Goal: Task Accomplishment & Management: Manage account settings

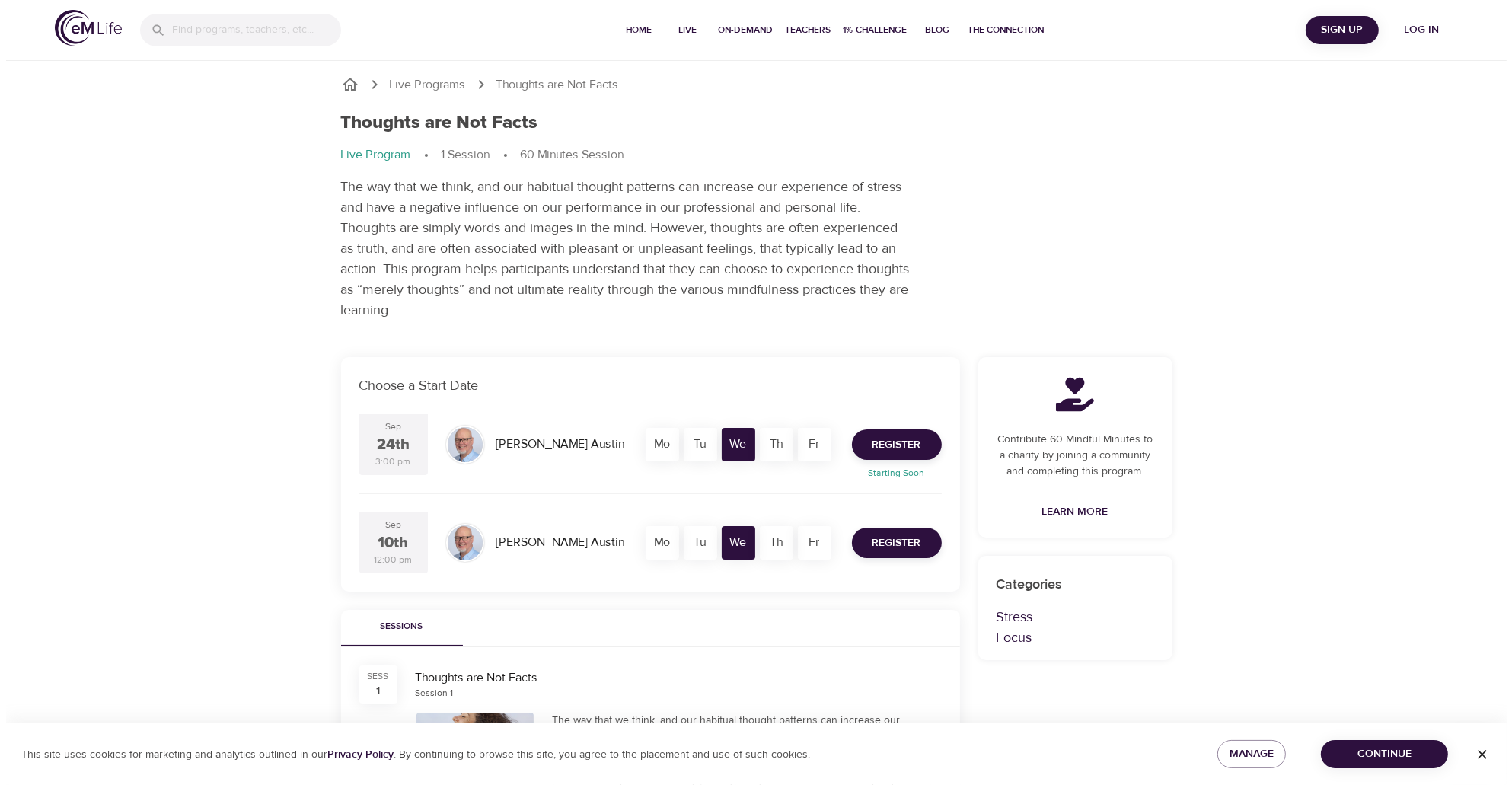
scroll to position [76, 0]
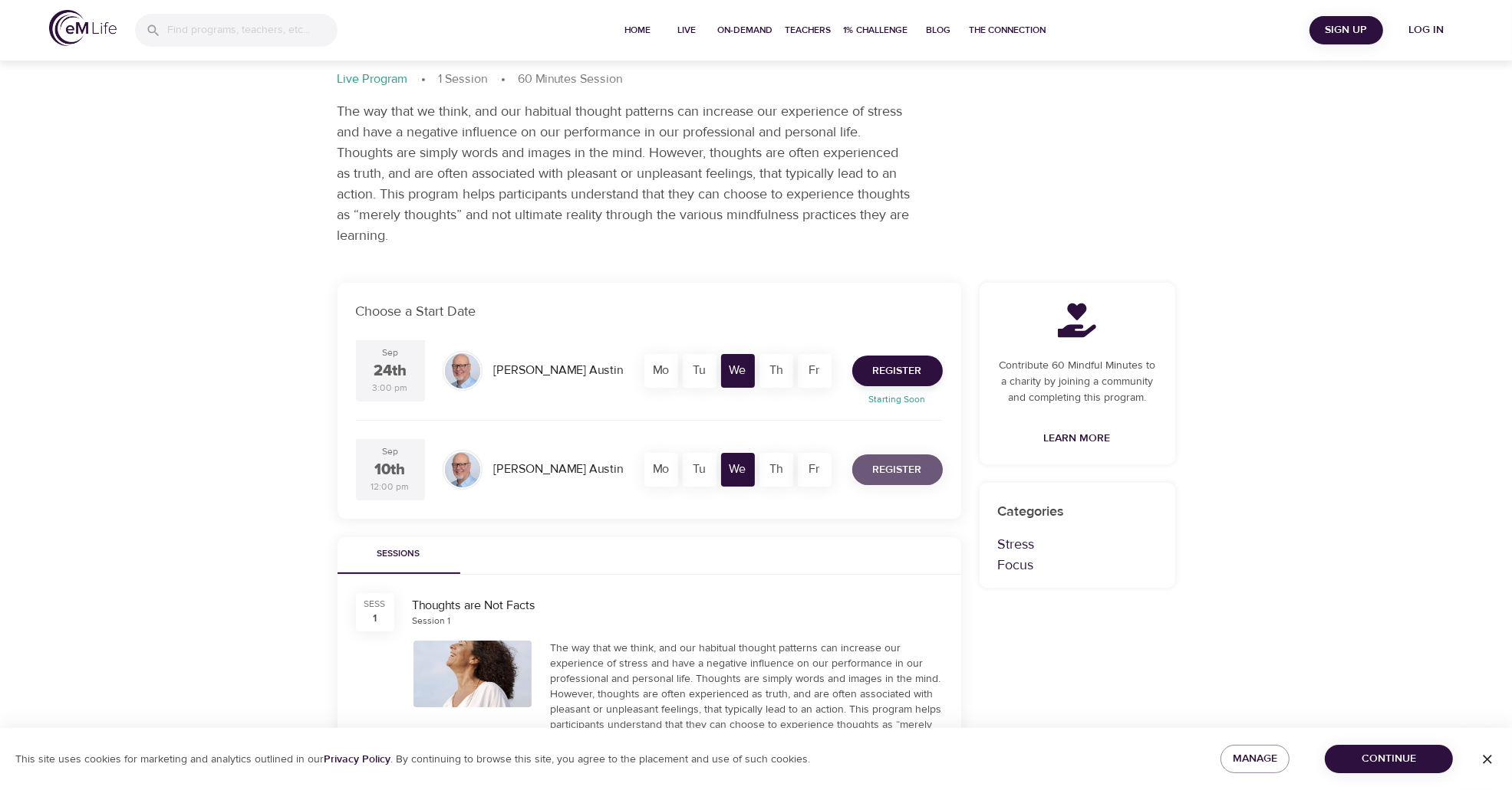
click at [893, 463] on span "Register" at bounding box center [898, 469] width 49 height 19
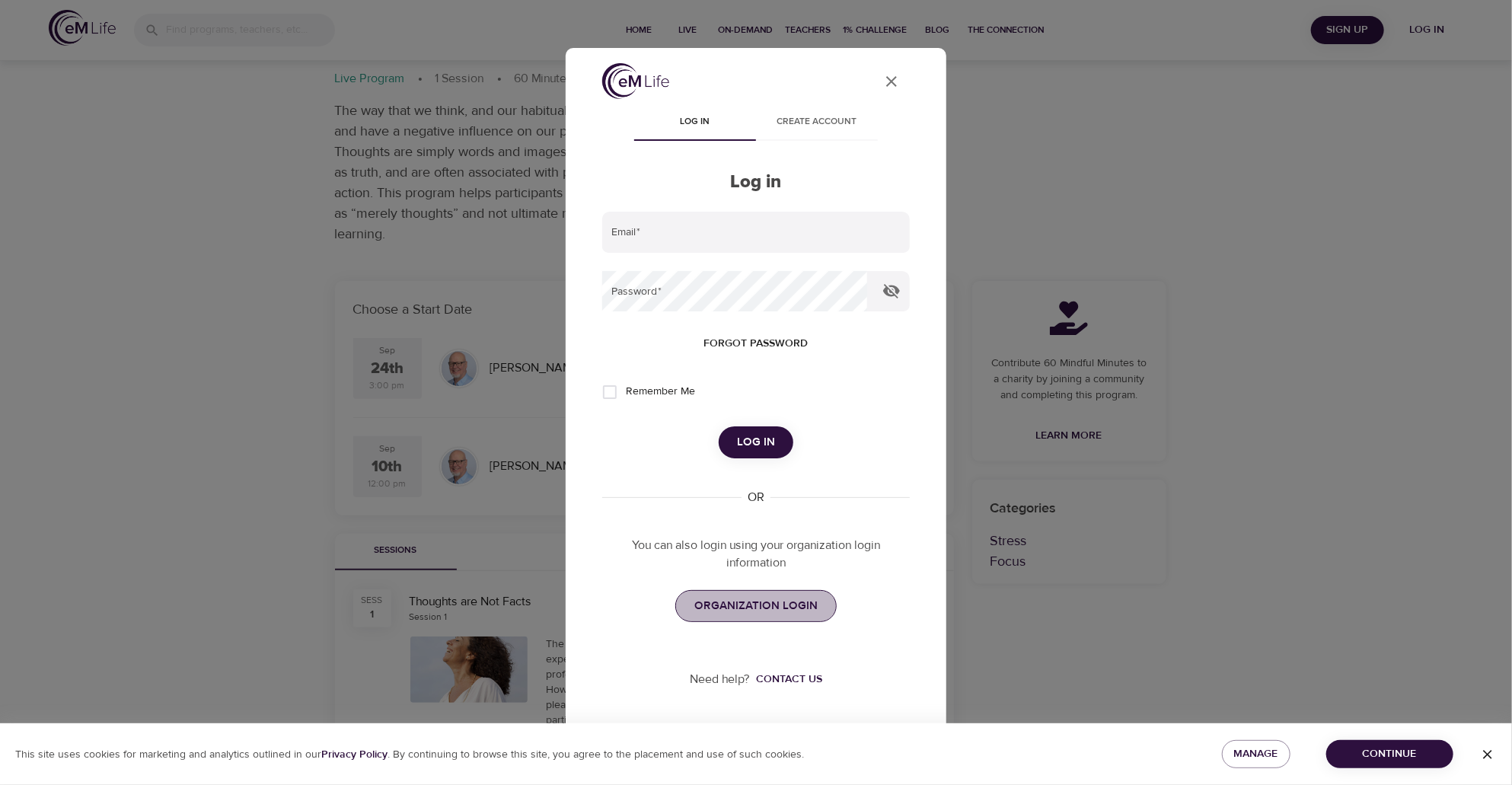
click at [764, 608] on span "ORGANIZATION LOGIN" at bounding box center [756, 606] width 123 height 20
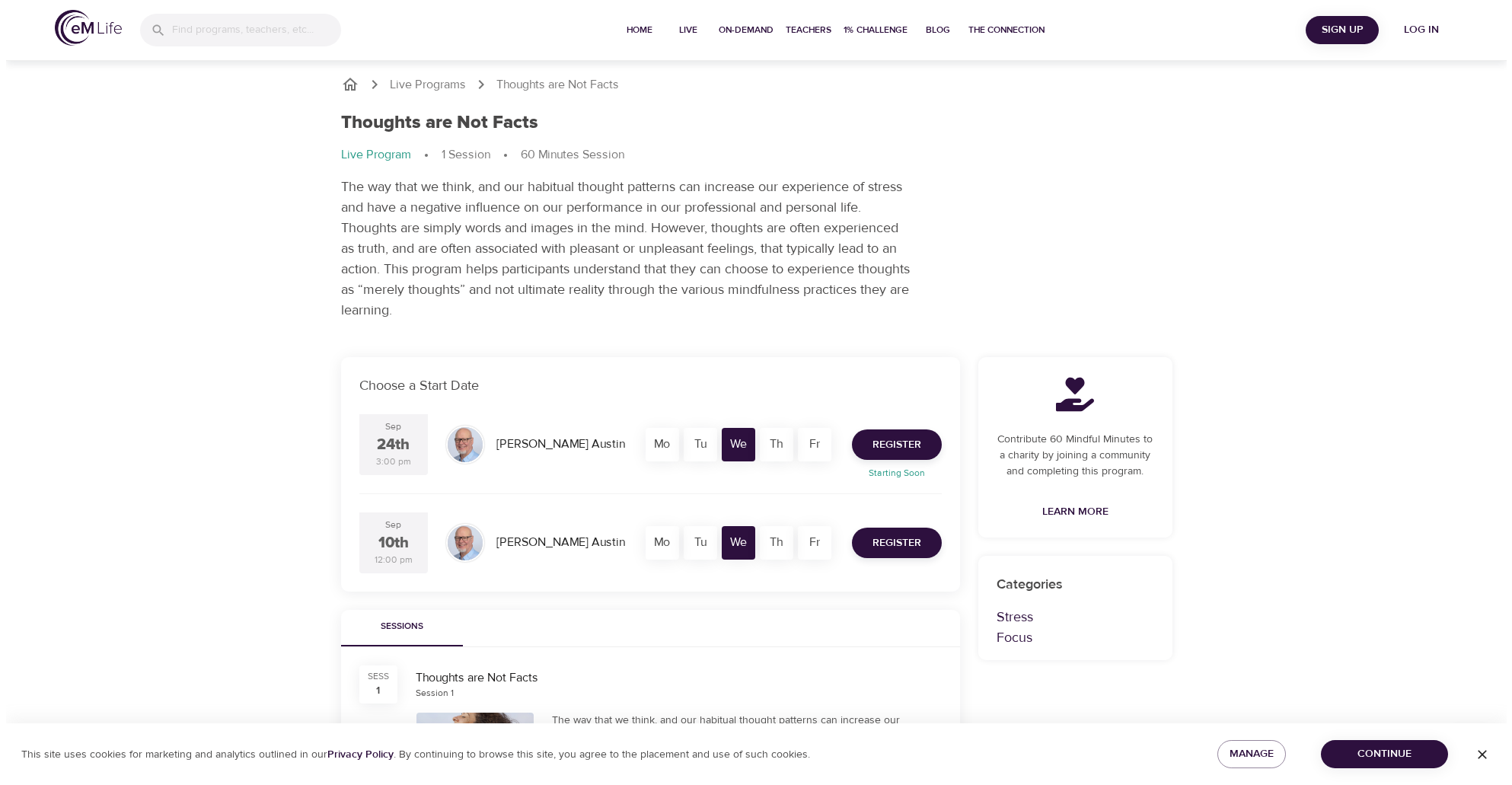
scroll to position [76, 0]
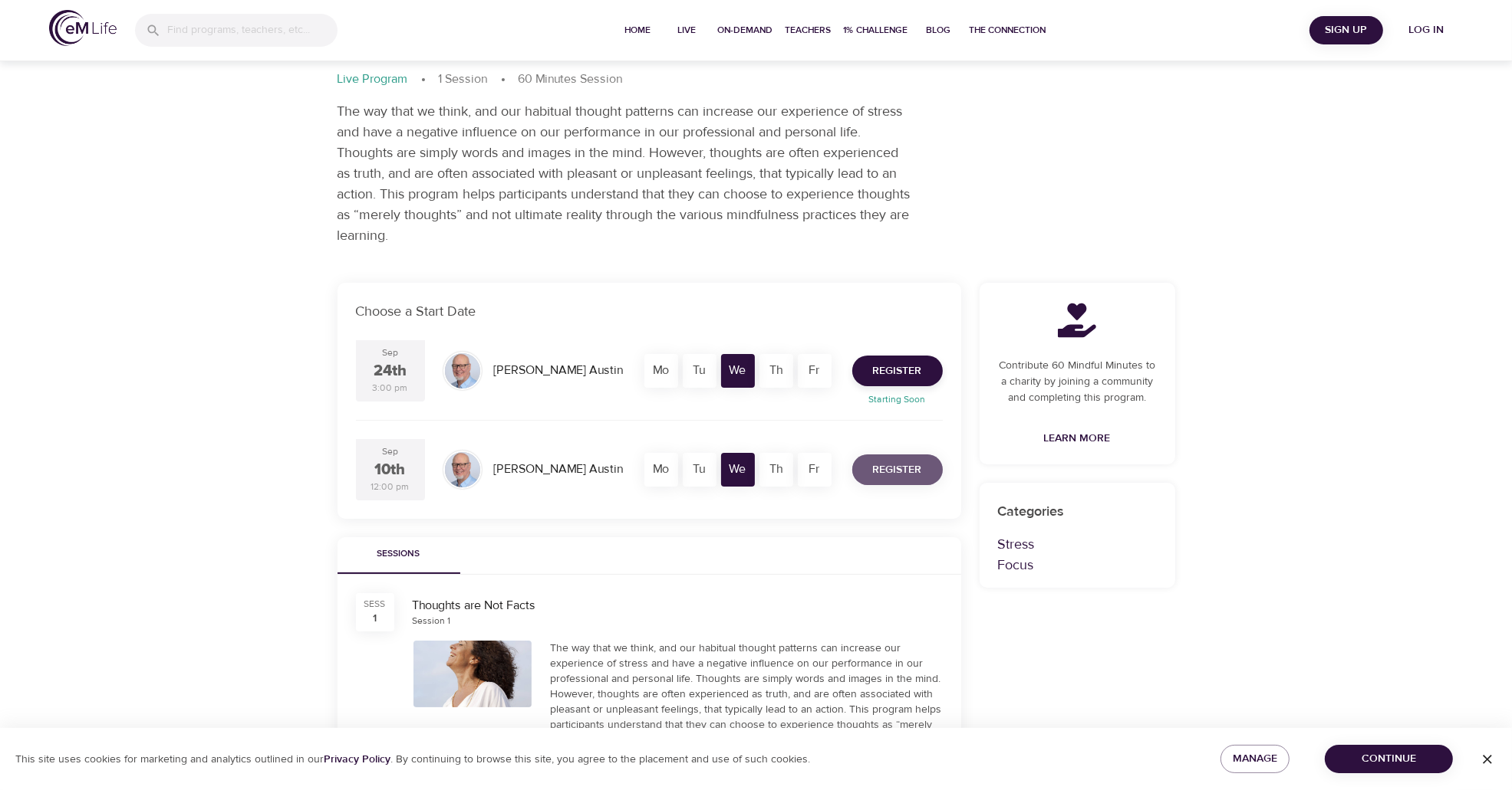
click at [887, 463] on span "Register" at bounding box center [898, 469] width 49 height 19
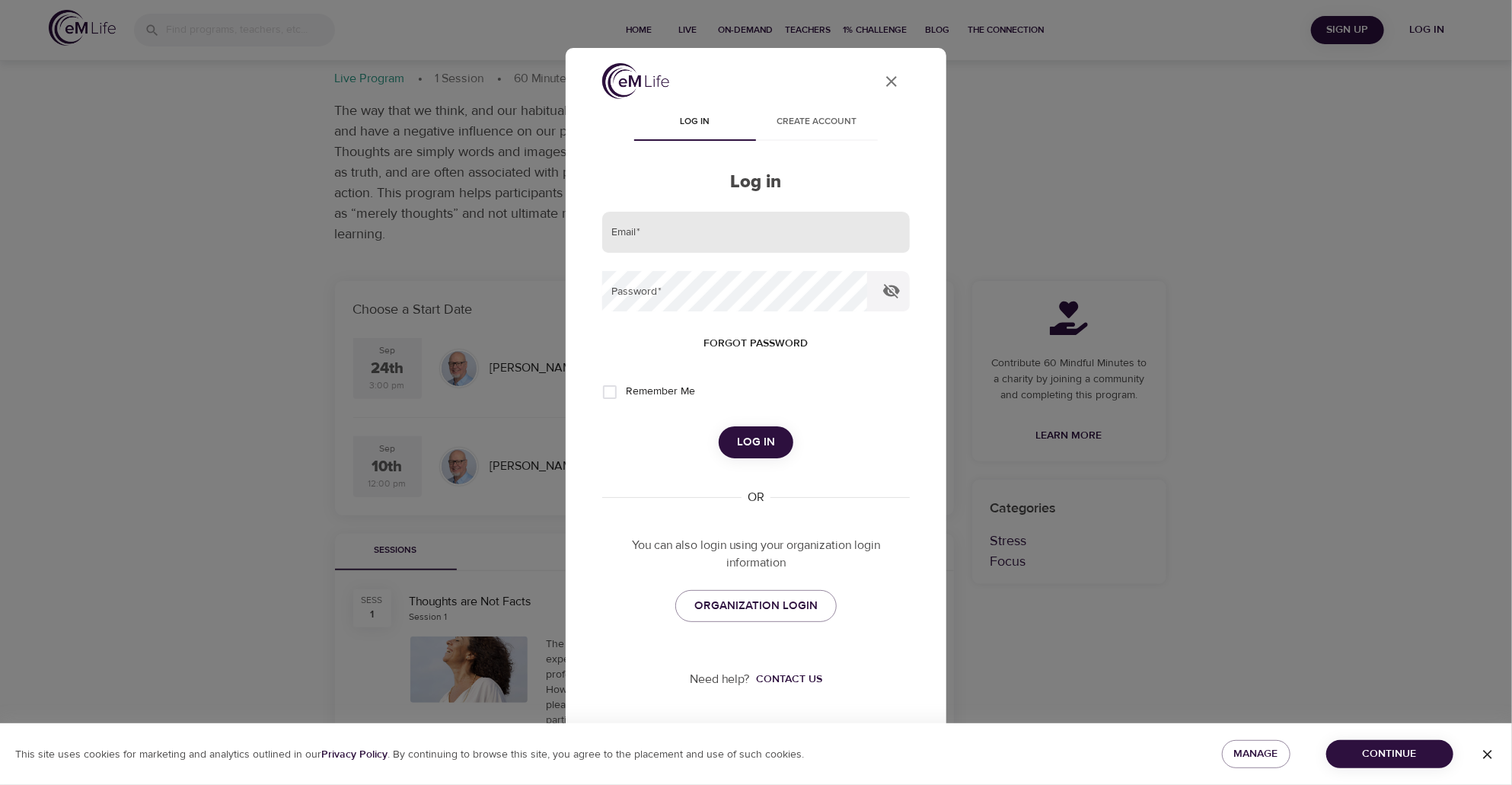
click at [655, 231] on input "email" at bounding box center [756, 233] width 308 height 41
type input "stephanie.jett@cnoinc.com"
click at [718, 426] on button "Log in" at bounding box center [756, 442] width 74 height 32
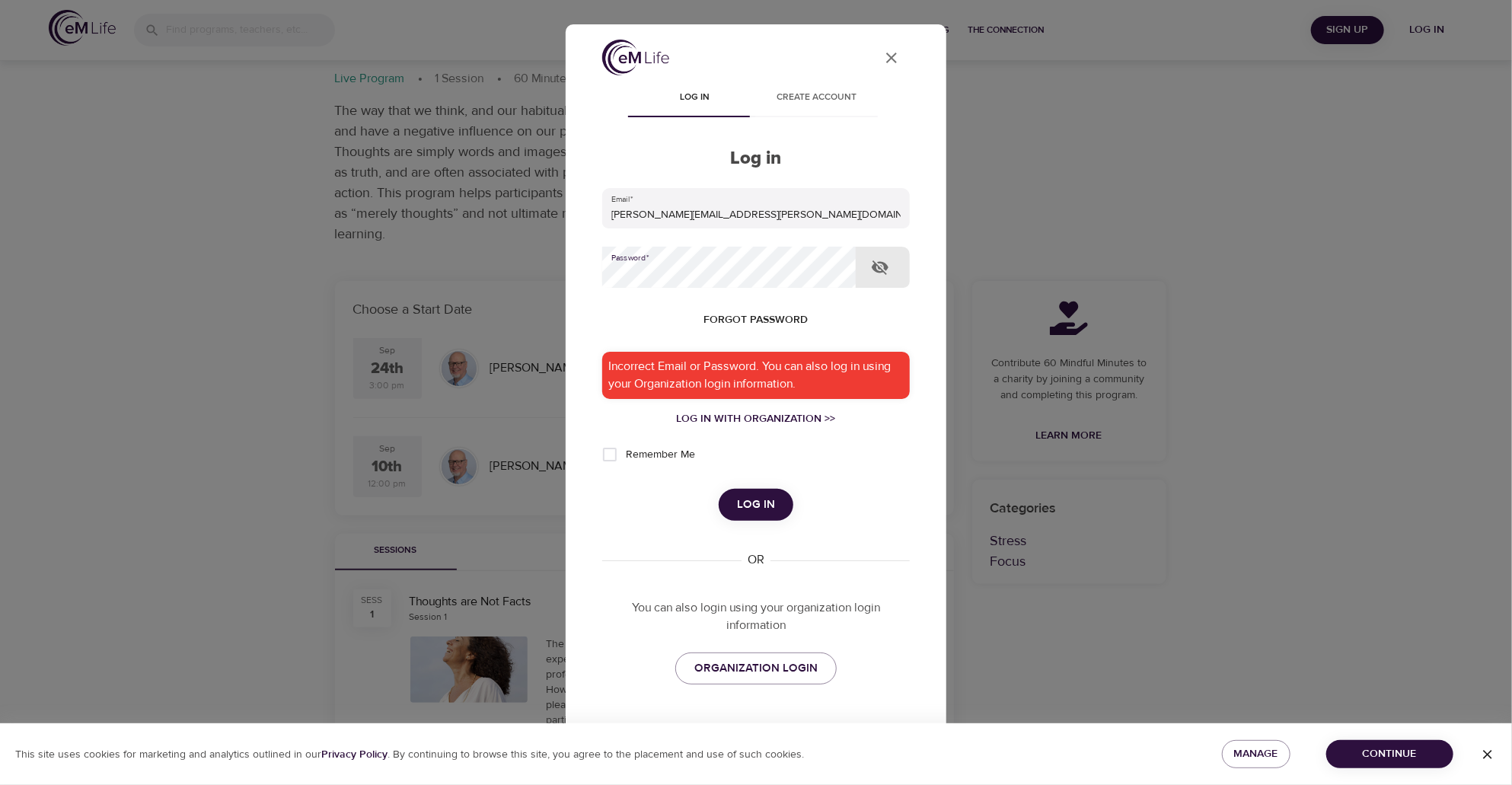
click at [878, 271] on icon "button" at bounding box center [880, 267] width 17 height 15
click at [718, 489] on button "Log in" at bounding box center [756, 504] width 74 height 32
click at [750, 322] on span "Forgot password" at bounding box center [756, 320] width 105 height 19
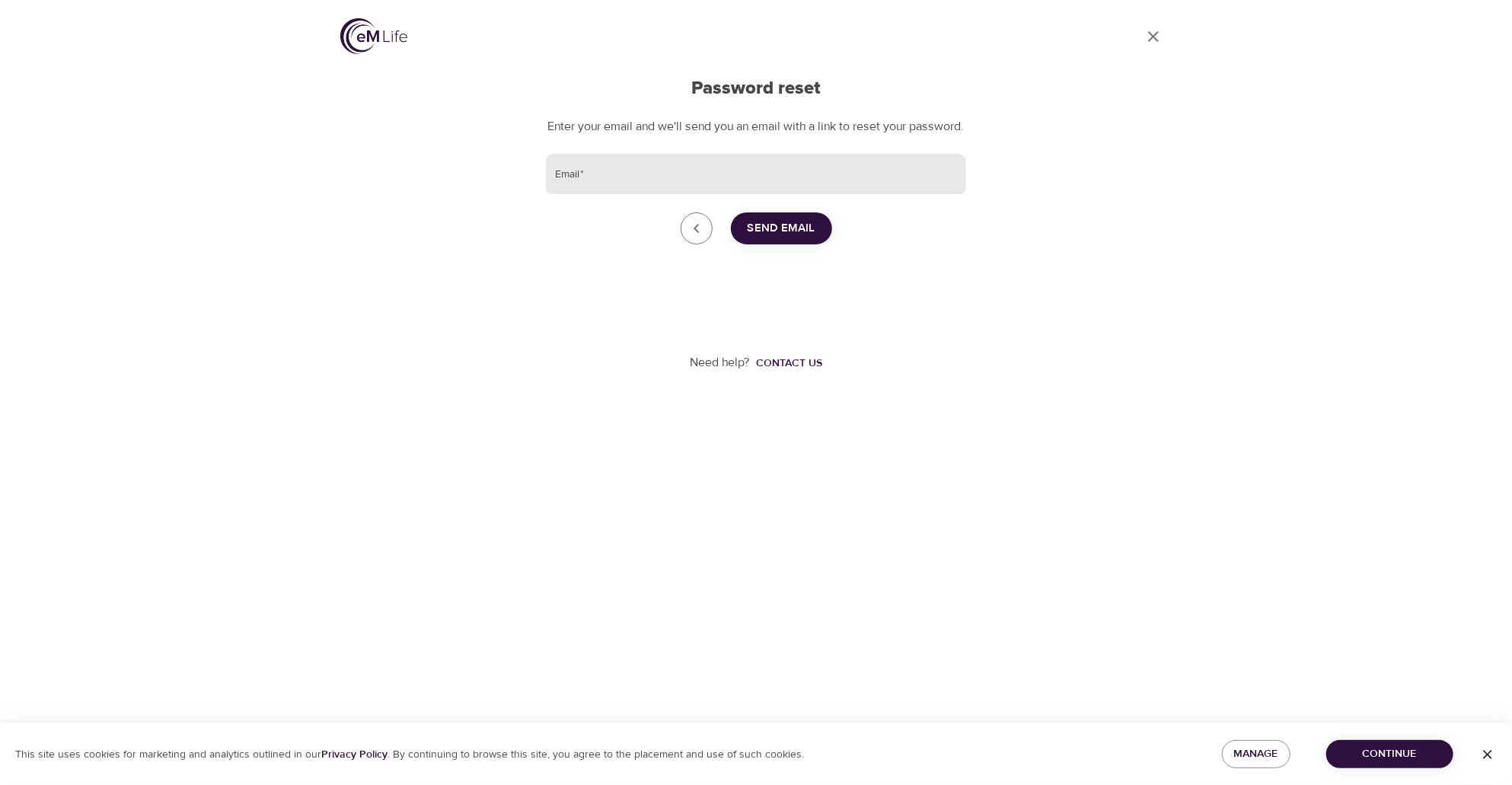
click at [697, 183] on input "Email   *" at bounding box center [756, 174] width 420 height 41
type input "stephanie.jett@cnoinc.com"
click at [795, 239] on span "Send Email" at bounding box center [781, 229] width 67 height 20
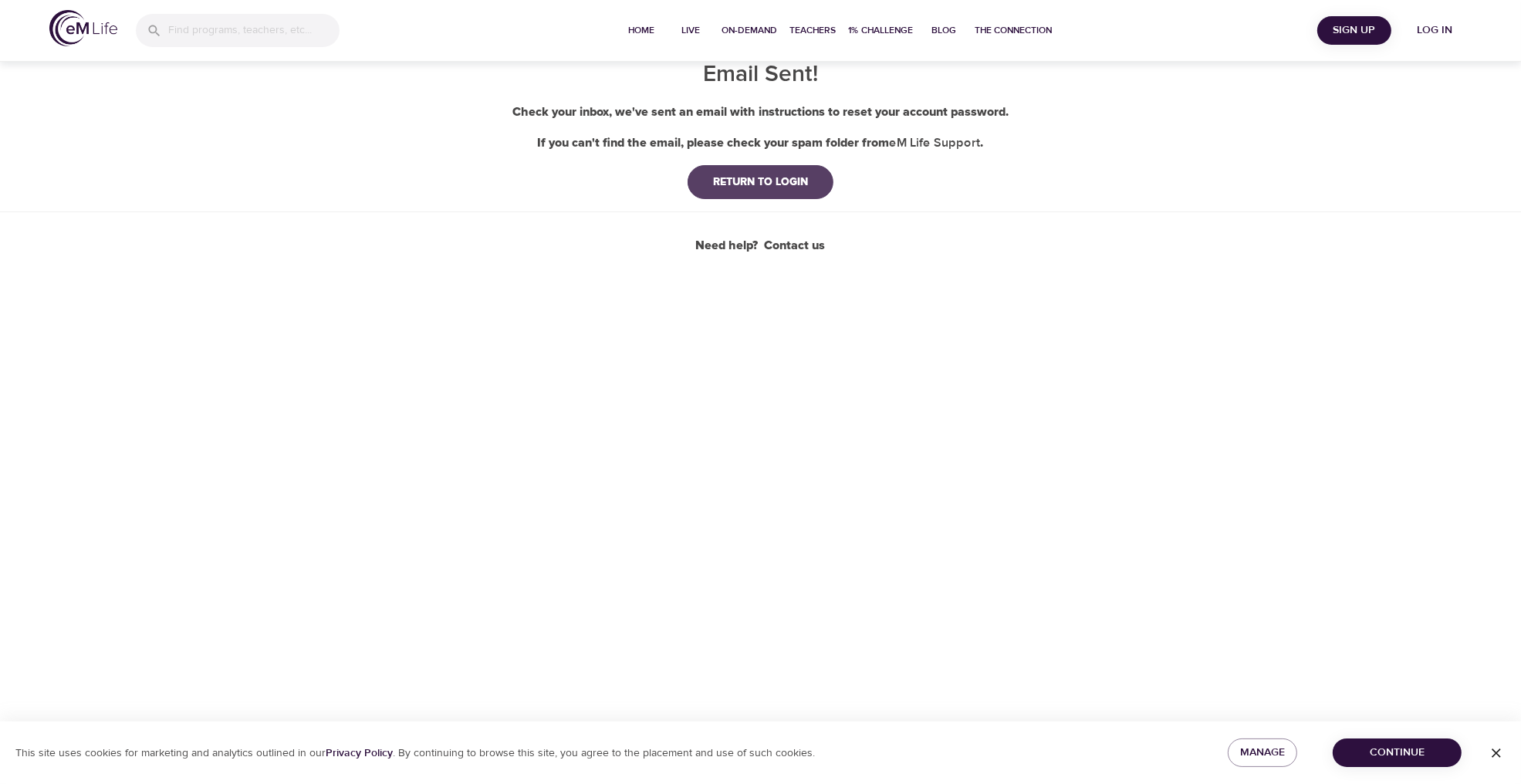
click at [732, 187] on div "RETURN TO LOGIN" at bounding box center [760, 182] width 120 height 16
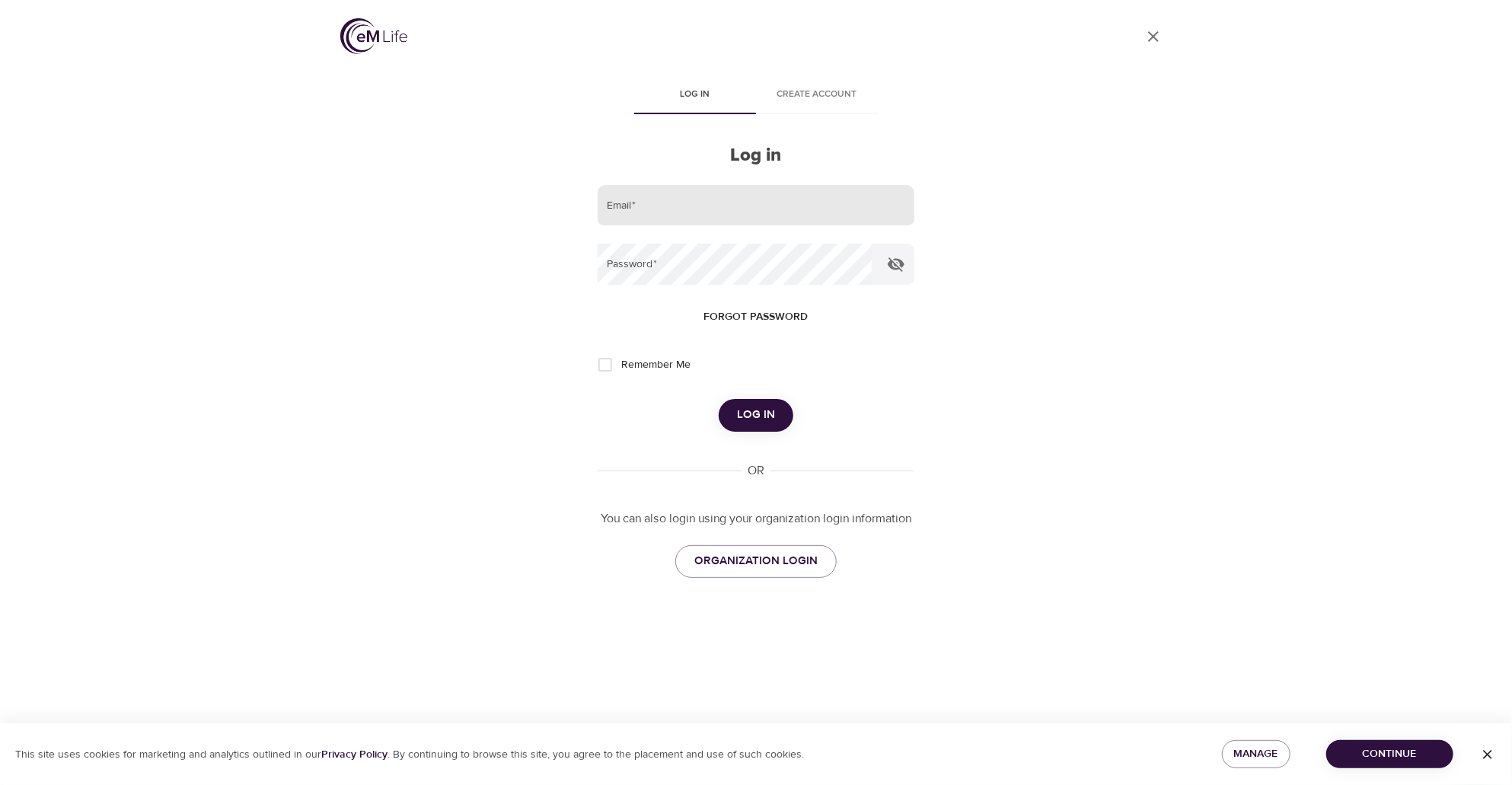
click at [737, 201] on input "email" at bounding box center [756, 205] width 317 height 41
type input "stephanie.jett@cnoinc.com"
